Goal: Task Accomplishment & Management: Use online tool/utility

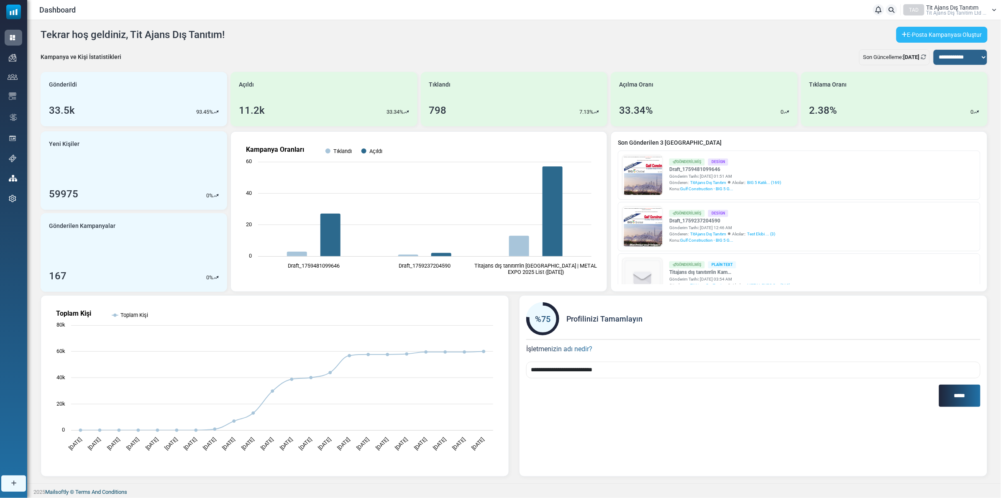
click at [957, 36] on link "E-Posta Kampanyası Oluştur" at bounding box center [942, 35] width 91 height 16
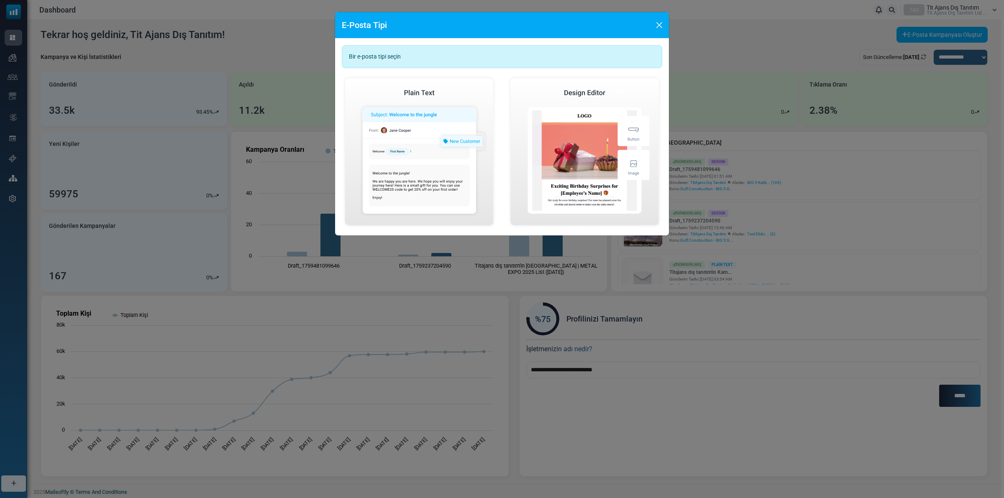
click at [425, 149] on div "Basit E-Posta Oluştur" at bounding box center [419, 152] width 68 height 16
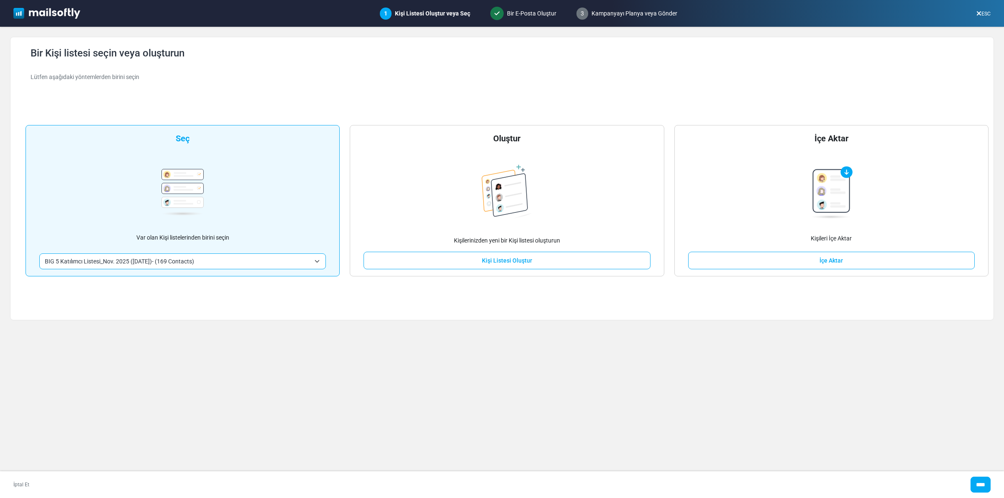
drag, startPoint x: 858, startPoint y: 262, endPoint x: 793, endPoint y: 239, distance: 68.8
click at [857, 262] on link "İçe Aktar" at bounding box center [831, 261] width 287 height 18
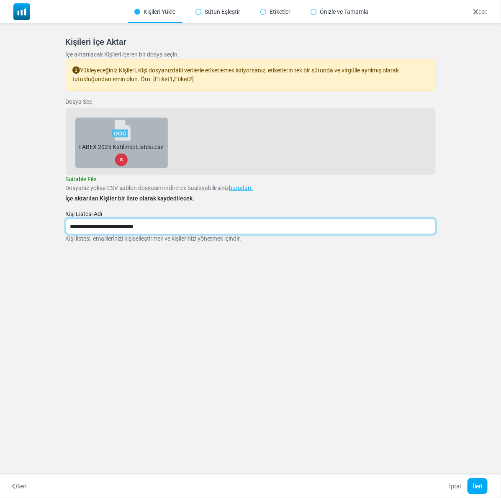
drag, startPoint x: 157, startPoint y: 223, endPoint x: 65, endPoint y: 217, distance: 92.2
click at [51, 223] on div "Kişileri İçe Aktar İçe aktarılacak Kişileri içeren bir dosya seçin. Yükleyeceği…" at bounding box center [250, 149] width 501 height 253
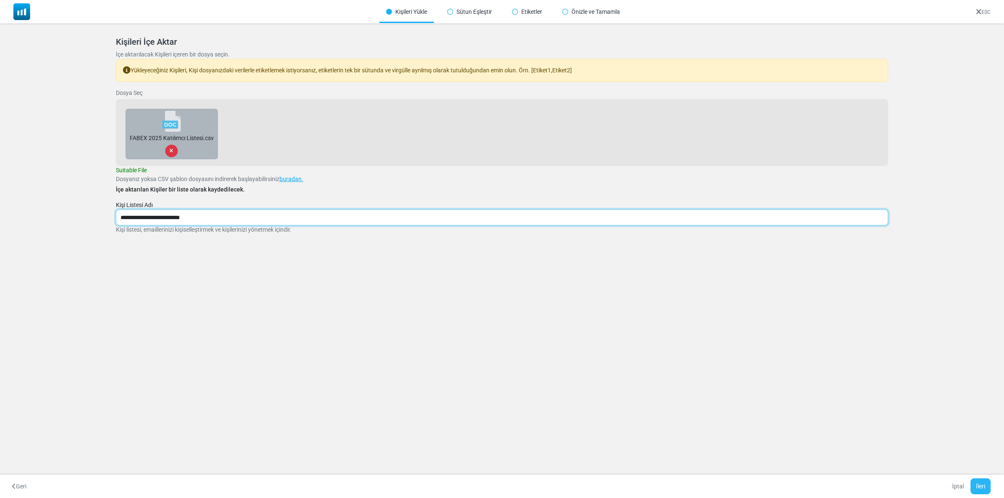
type input "**********"
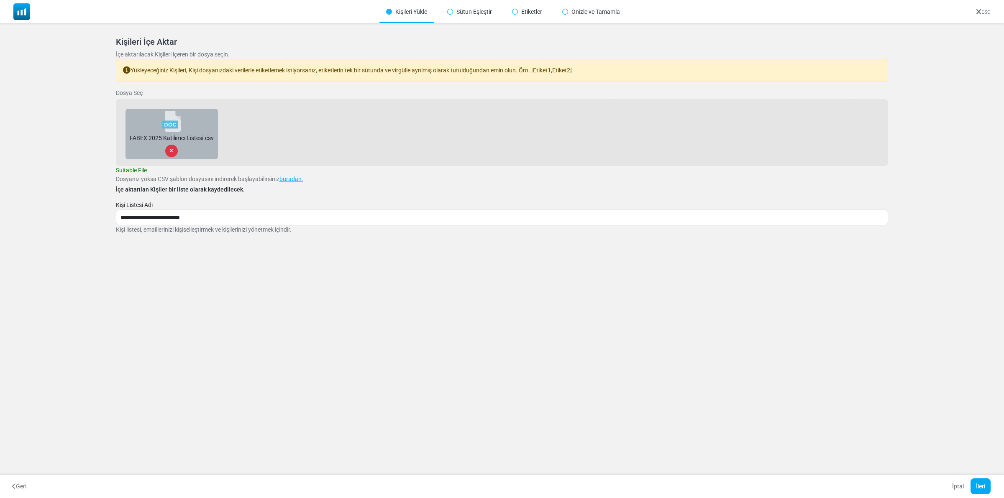
drag, startPoint x: 980, startPoint y: 487, endPoint x: 954, endPoint y: 474, distance: 28.5
click at [980, 487] on button "İleri" at bounding box center [981, 487] width 20 height 16
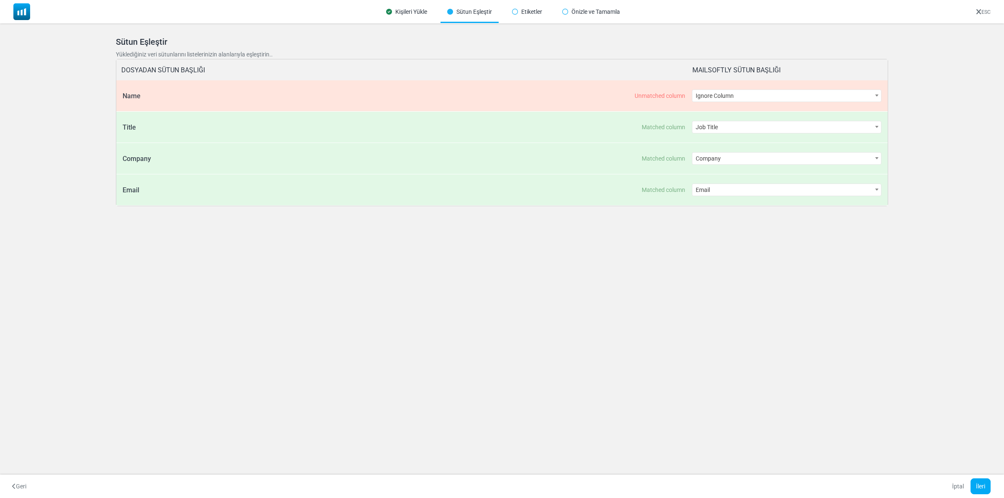
click at [762, 93] on span "Ignore Column" at bounding box center [787, 96] width 189 height 12
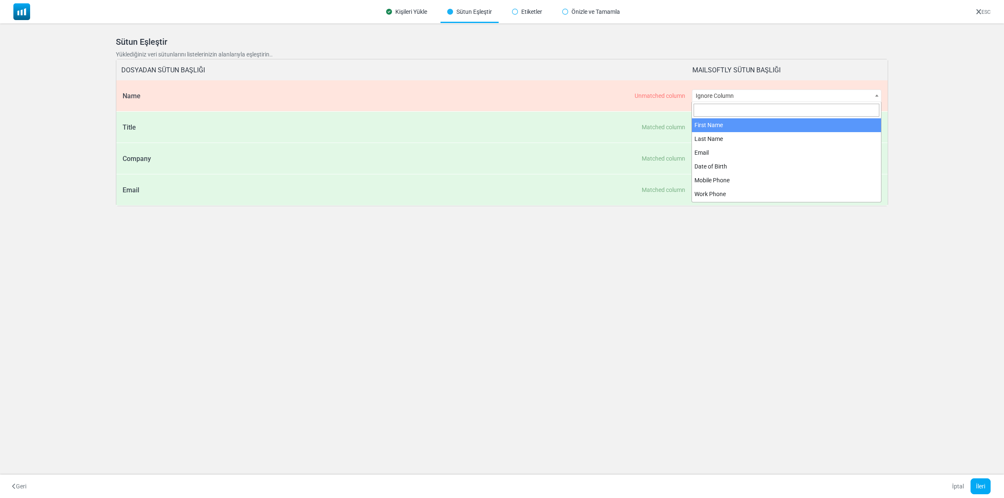
select select "**********"
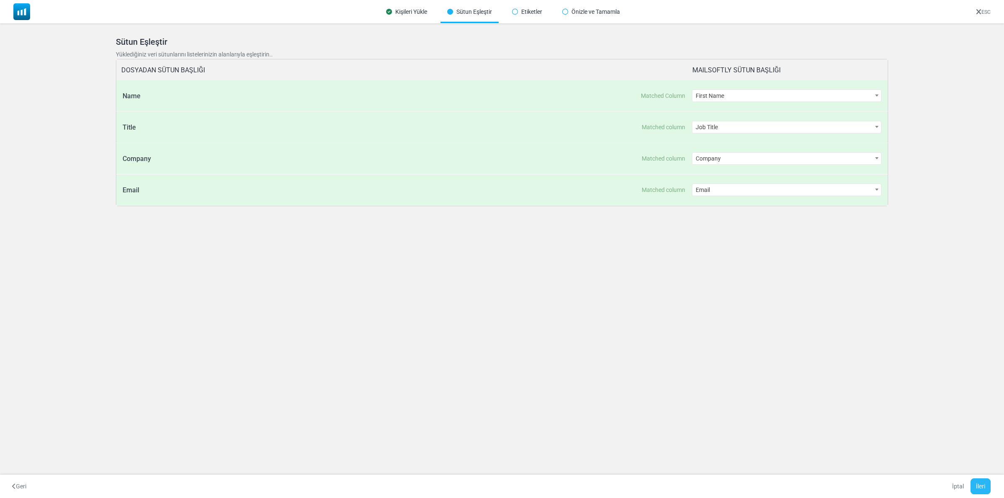
click at [981, 482] on button "İleri" at bounding box center [981, 487] width 20 height 16
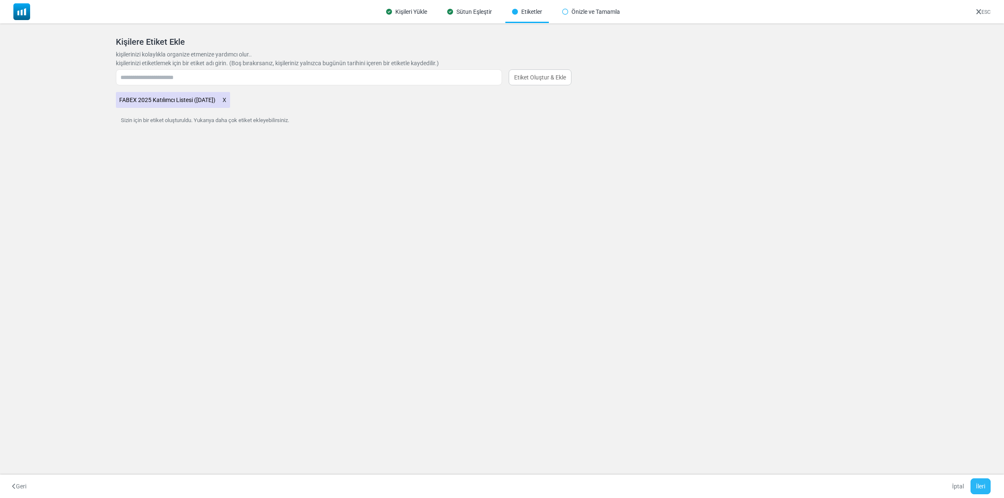
click at [986, 484] on button "İleri" at bounding box center [981, 487] width 20 height 16
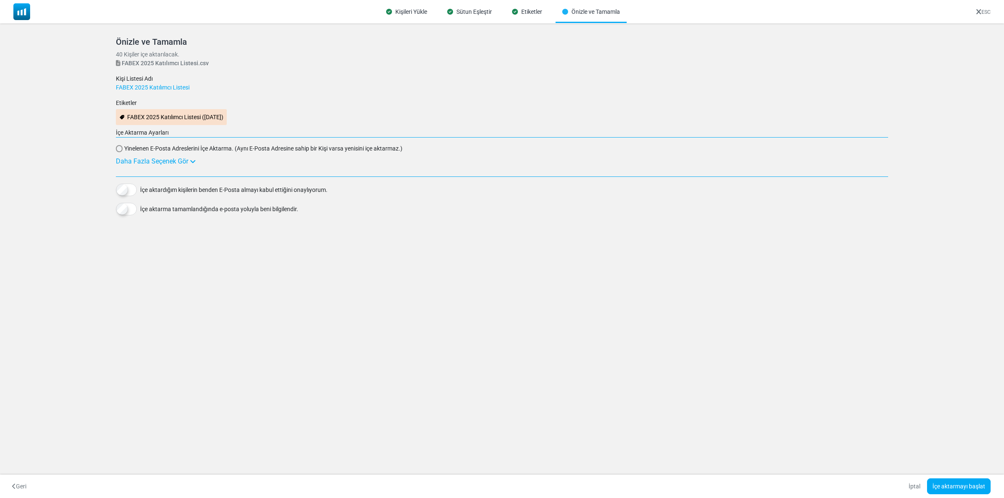
drag, startPoint x: 190, startPoint y: 158, endPoint x: 168, endPoint y: 178, distance: 30.0
click at [190, 158] on icon at bounding box center [193, 161] width 6 height 7
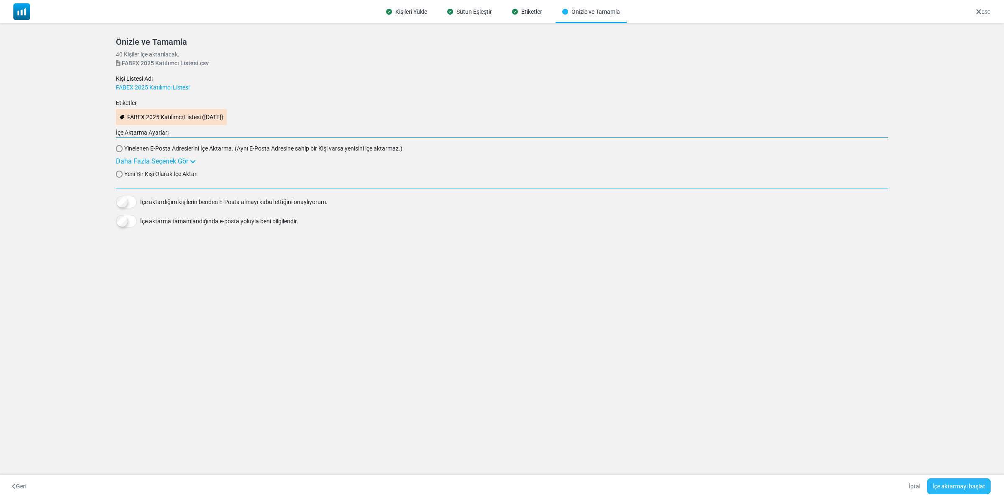
click at [964, 487] on button "İçe aktarmayı başlat" at bounding box center [959, 487] width 64 height 16
